Goal: Information Seeking & Learning: Learn about a topic

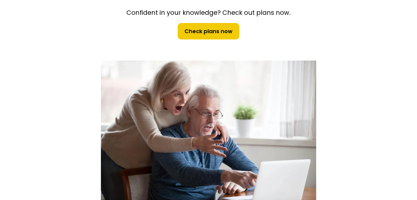
scroll to position [165, 0]
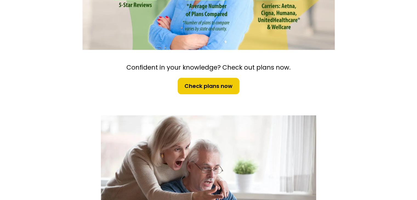
click at [224, 90] on link "Check plans now" at bounding box center [208, 86] width 63 height 18
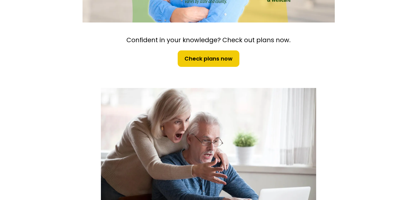
scroll to position [0, 0]
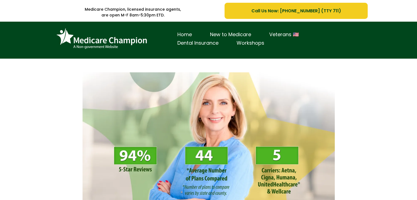
drag, startPoint x: 242, startPoint y: 60, endPoint x: 223, endPoint y: 61, distance: 18.8
click at [241, 60] on div "Confident in your knowledge? Check out plans now. Check plans now" at bounding box center [208, 165] width 263 height 212
click at [188, 35] on link "Home" at bounding box center [184, 34] width 33 height 9
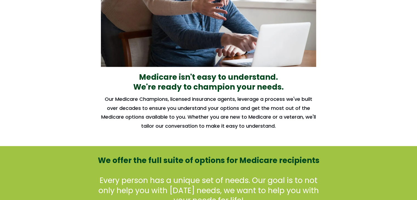
scroll to position [192, 0]
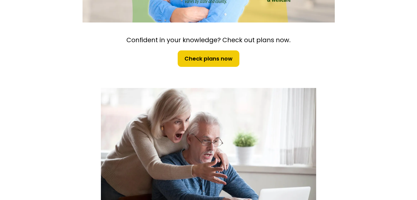
click at [215, 55] on span "Check plans now" at bounding box center [209, 59] width 48 height 8
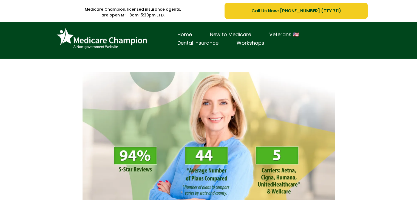
click at [224, 32] on link "New to Medicare" at bounding box center [230, 34] width 59 height 9
